Goal: Obtain resource: Download file/media

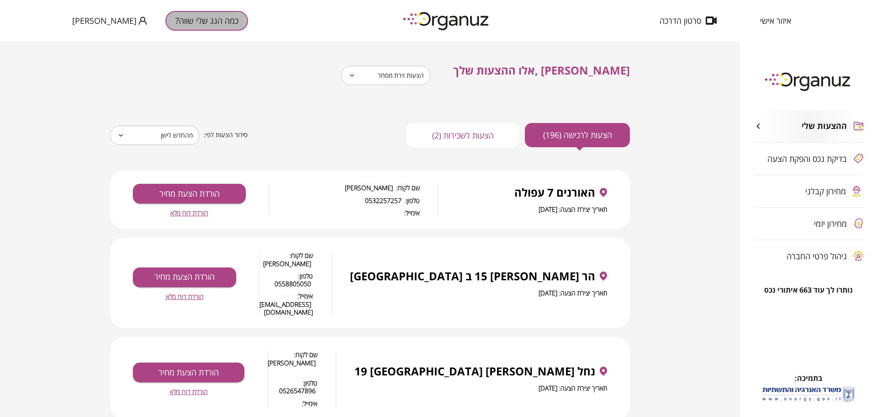
click at [165, 26] on button "כמה הגג שלי שווה?" at bounding box center [206, 21] width 83 height 20
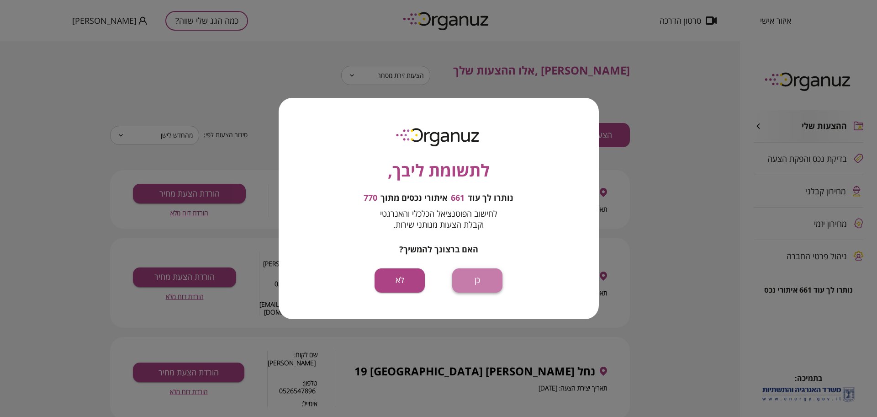
click at [478, 284] on button "כן" at bounding box center [477, 280] width 50 height 24
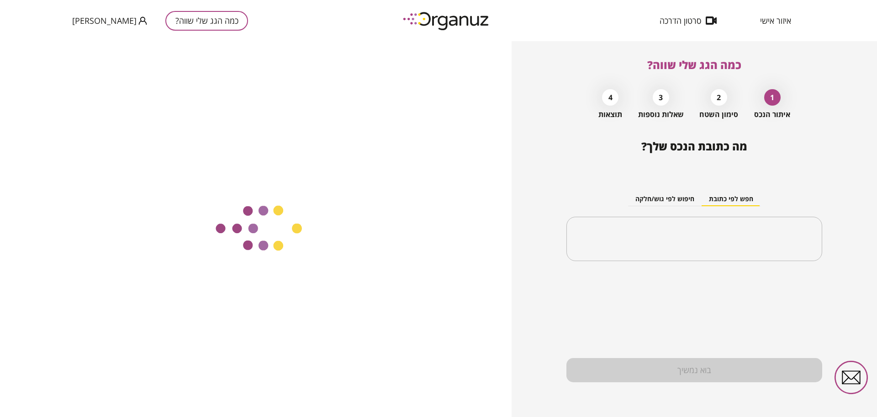
click at [773, 21] on span "איזור אישי" at bounding box center [775, 20] width 31 height 9
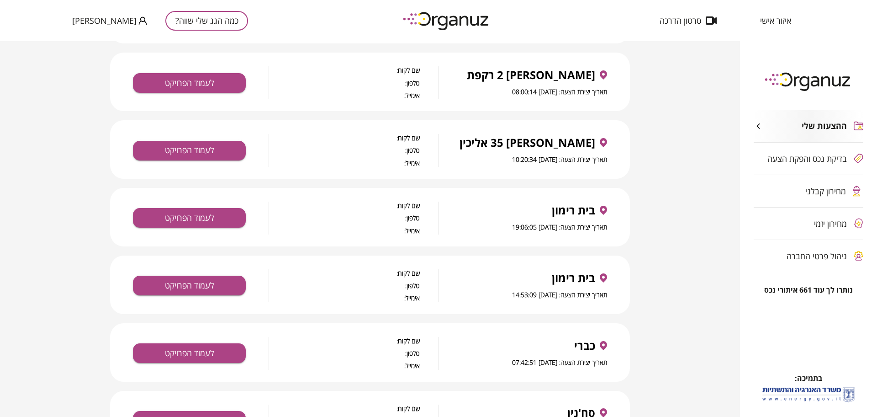
scroll to position [1470, 0]
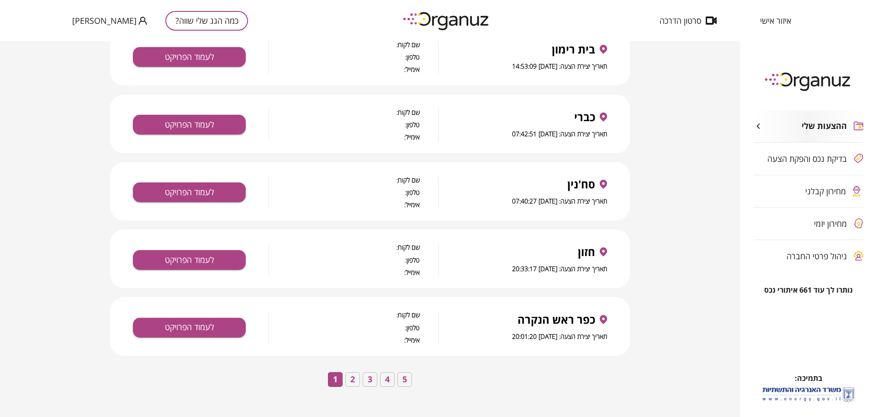
click at [821, 127] on span "ההצעות שלי" at bounding box center [824, 126] width 45 height 10
click at [775, 22] on span "איזור אישי" at bounding box center [775, 20] width 31 height 9
click at [772, 22] on span "איזור אישי" at bounding box center [775, 20] width 31 height 9
click at [772, 21] on span "איזור אישי" at bounding box center [775, 20] width 31 height 9
click at [800, 133] on div "ההצעות שלי" at bounding box center [809, 126] width 110 height 32
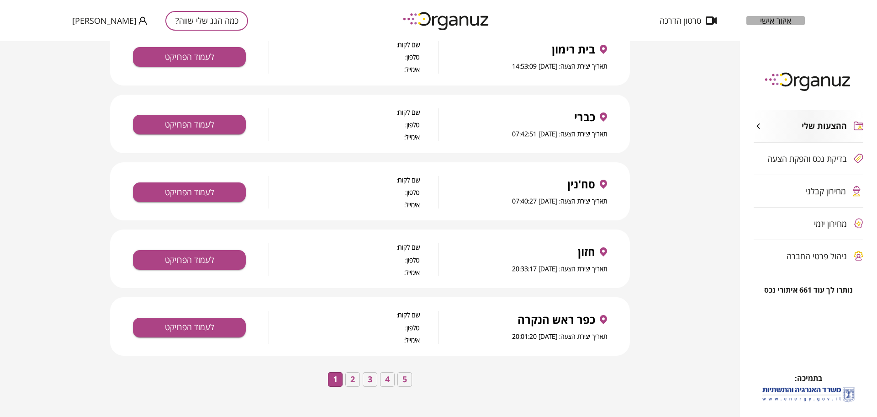
click at [776, 25] on span "איזור אישי" at bounding box center [775, 20] width 31 height 9
click at [97, 20] on span "[PERSON_NAME]" at bounding box center [104, 20] width 64 height 9
click at [97, 20] on div at bounding box center [438, 208] width 877 height 417
click at [772, 22] on span "איזור אישי" at bounding box center [775, 20] width 31 height 9
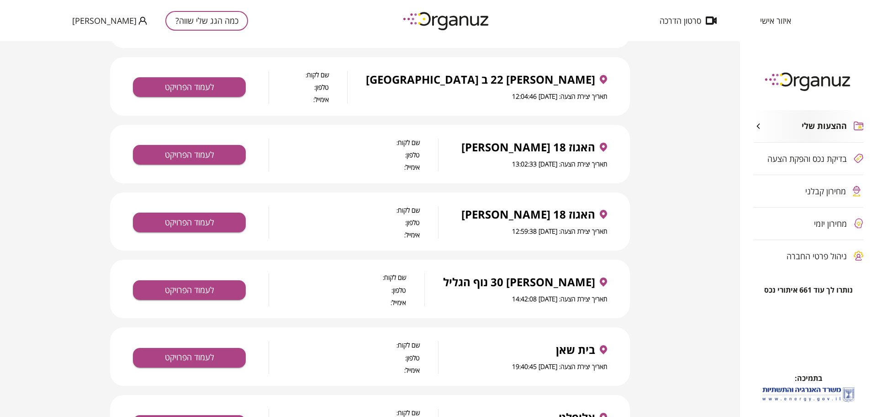
scroll to position [0, 0]
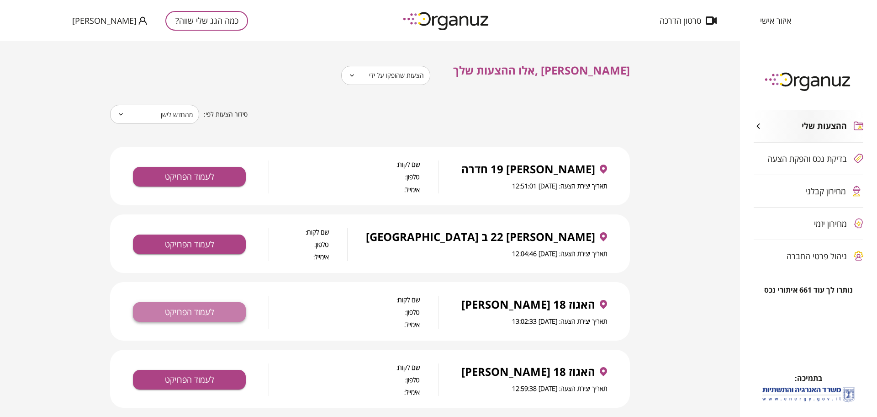
click at [180, 318] on button "לעמוד הפרויקט" at bounding box center [189, 312] width 113 height 20
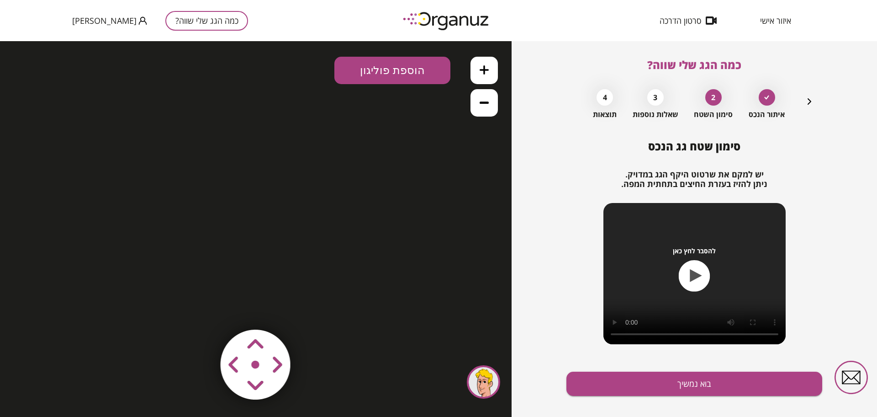
click at [784, 20] on span "איזור אישי" at bounding box center [775, 20] width 31 height 9
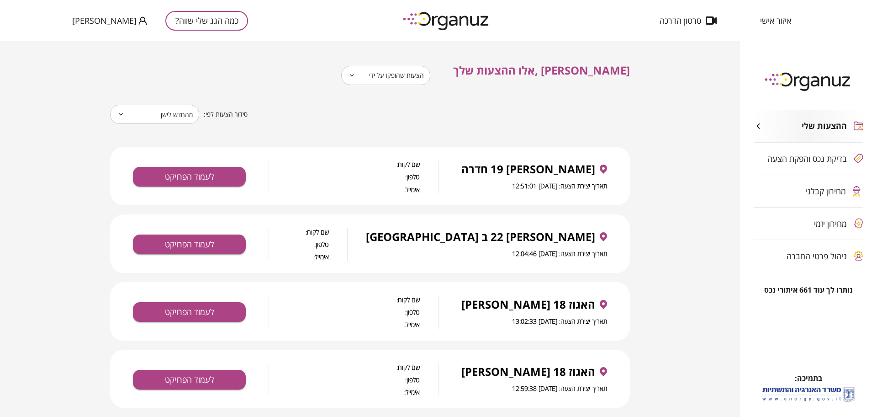
click at [794, 261] on div "ההצעות שלי בדיקת נכס והפקת הצעה מחירון קבלני מחירון יזמי ניהול פרטי החברה" at bounding box center [808, 190] width 137 height 189
click at [806, 256] on div "ההצעות שלי בדיקת נכס והפקת הצעה מחירון קבלני מחירון יזמי ניהול פרטי החברה" at bounding box center [808, 190] width 137 height 189
click at [837, 254] on div "ההצעות שלי בדיקת נכס והפקת הצעה מחירון קבלני מחירון יזמי ניהול פרטי החברה" at bounding box center [808, 190] width 137 height 189
click at [859, 254] on div "ההצעות שלי בדיקת נכס והפקת הצעה מחירון קבלני מחירון יזמי ניהול פרטי החברה" at bounding box center [808, 190] width 137 height 189
drag, startPoint x: 863, startPoint y: 249, endPoint x: 867, endPoint y: 243, distance: 6.9
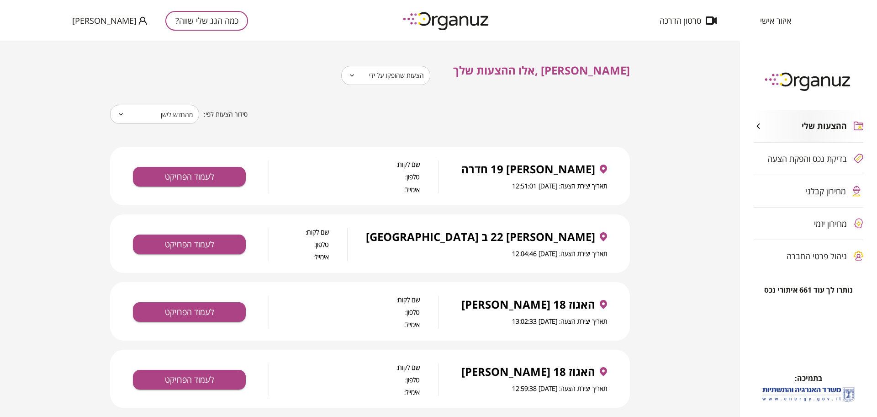
click at [867, 243] on div "ההצעות שלי בדיקת נכס והפקת הצעה מחירון קבלני מחירון יזמי ניהול פרטי החברה" at bounding box center [808, 190] width 137 height 189
click at [857, 219] on div "ההצעות שלי בדיקת נכס והפקת הצעה מחירון קבלני מחירון יזמי ניהול פרטי החברה" at bounding box center [808, 190] width 137 height 189
click at [853, 190] on div "ההצעות שלי בדיקת נכס והפקת הצעה מחירון קבלני מחירון יזמי ניהול פרטי החברה" at bounding box center [808, 190] width 137 height 189
click at [839, 151] on div "בדיקת נכס והפקת הצעה" at bounding box center [809, 159] width 110 height 32
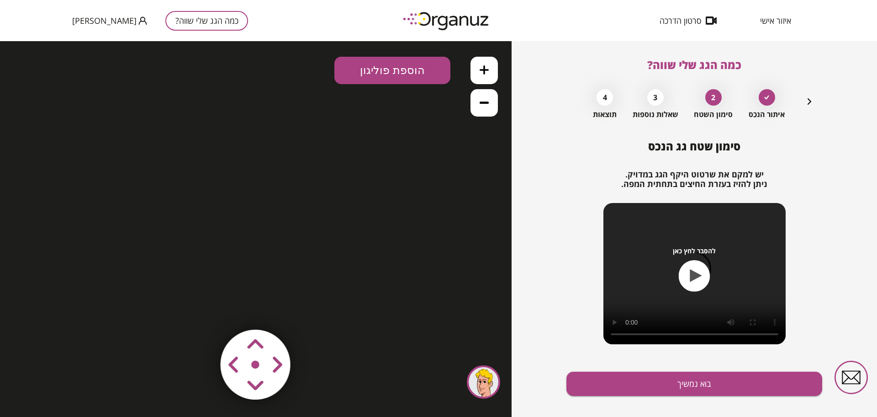
click at [760, 21] on span "איזור אישי" at bounding box center [775, 20] width 31 height 9
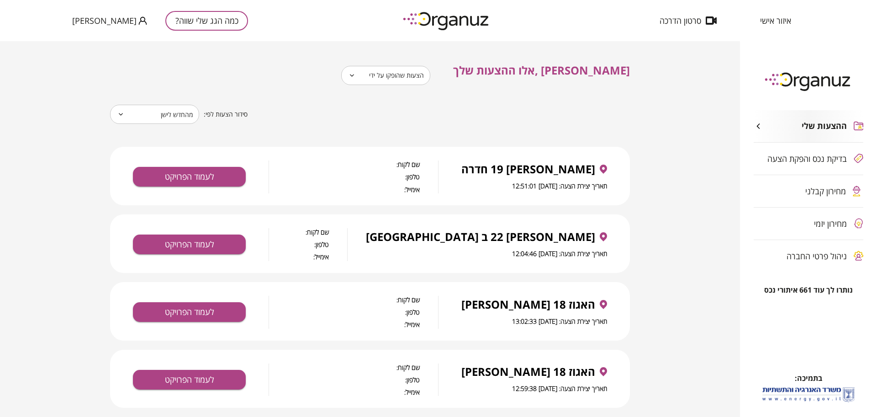
click at [355, 79] on icon at bounding box center [352, 75] width 7 height 11
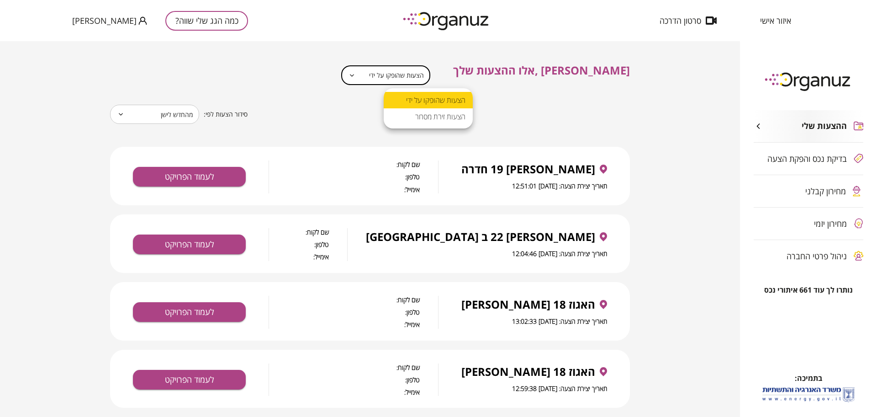
click at [389, 73] on body "**********" at bounding box center [438, 208] width 877 height 417
click at [408, 116] on li "הצעות זירת מסחר" at bounding box center [428, 116] width 89 height 16
type input "**********"
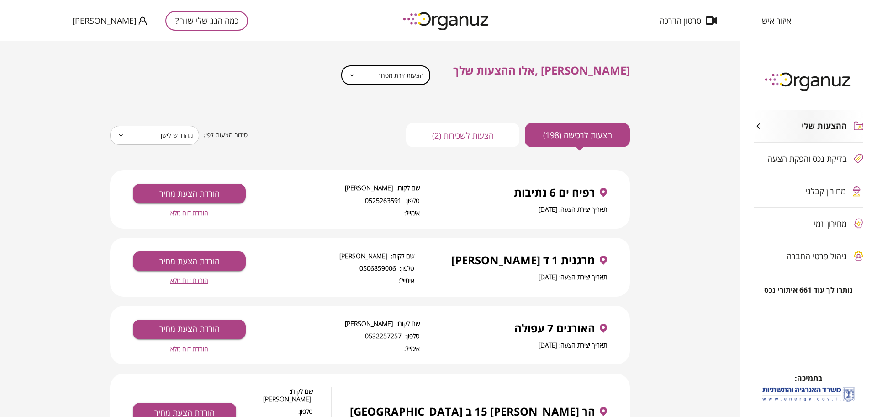
click at [191, 214] on span "הורדת דוח מלא" at bounding box center [189, 213] width 38 height 8
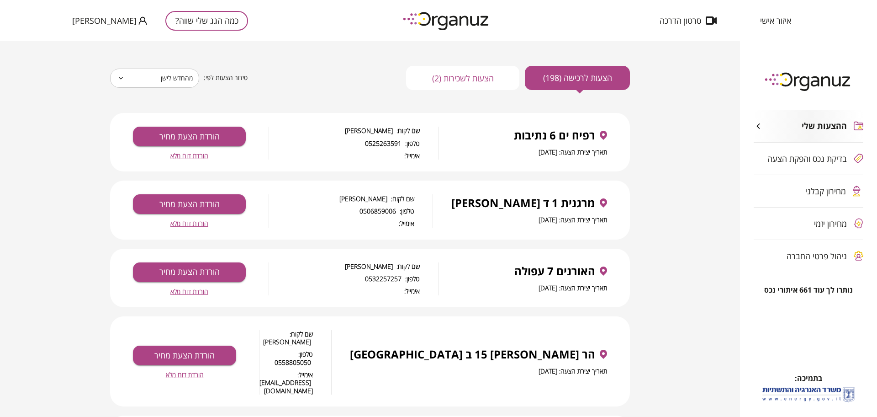
scroll to position [114, 0]
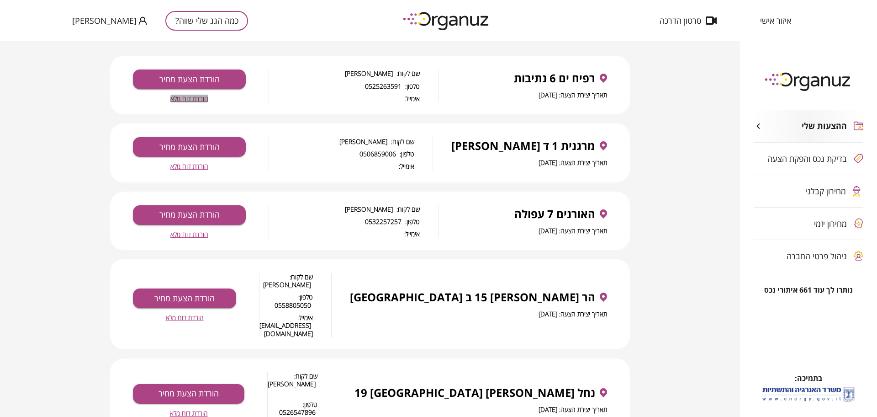
click at [201, 98] on span "הורדת דוח מלא" at bounding box center [189, 99] width 38 height 8
